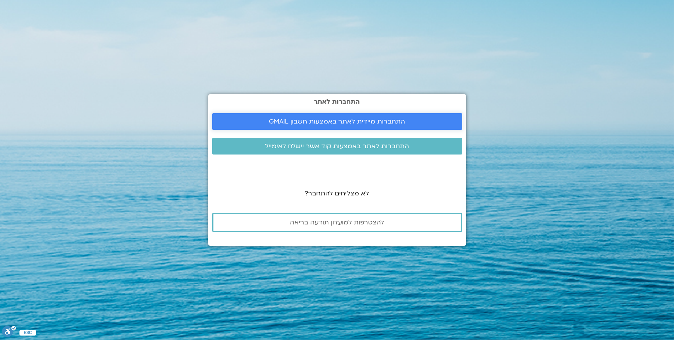
click at [333, 123] on span "התחברות מיידית לאתר באמצעות חשבון GMAIL" at bounding box center [337, 121] width 136 height 7
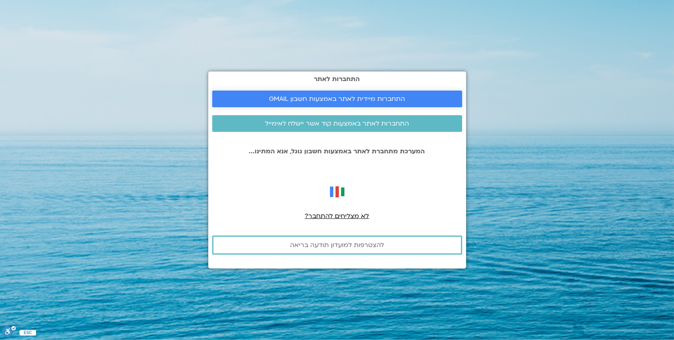
click at [340, 100] on span "התחברות מיידית לאתר באמצעות חשבון GMAIL" at bounding box center [337, 98] width 136 height 7
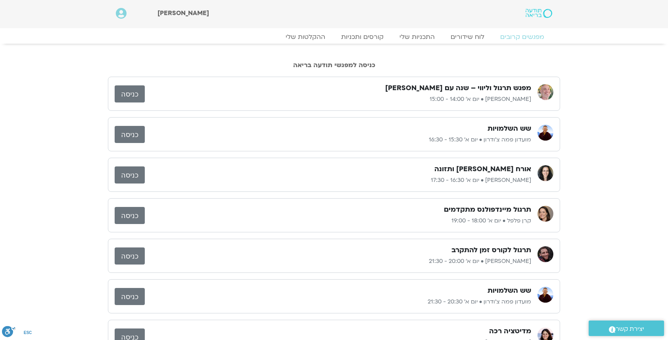
click at [133, 94] on link "כניסה" at bounding box center [130, 93] width 30 height 17
